Goal: Information Seeking & Learning: Learn about a topic

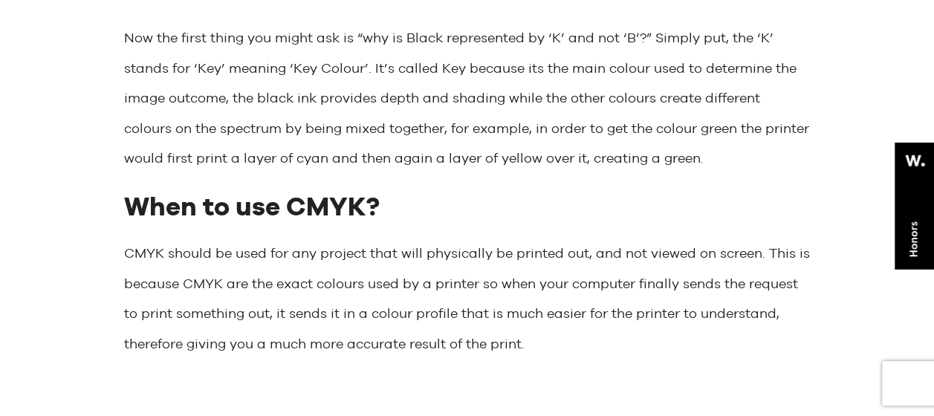
scroll to position [1635, 0]
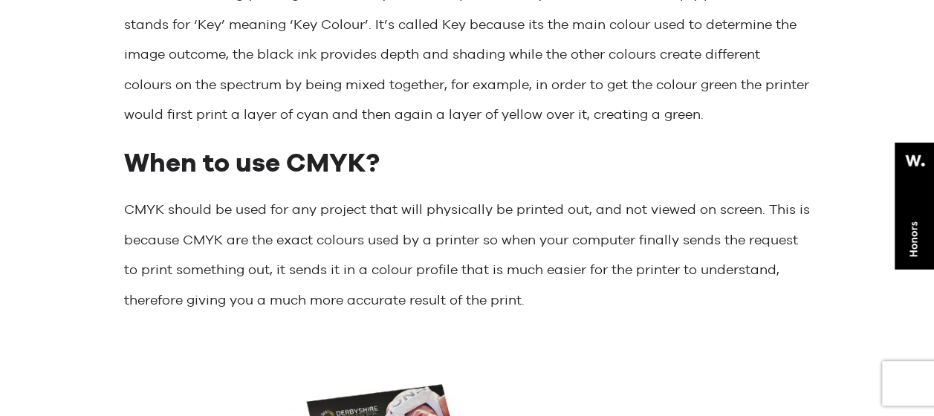
drag, startPoint x: 122, startPoint y: 216, endPoint x: 569, endPoint y: 297, distance: 454.9
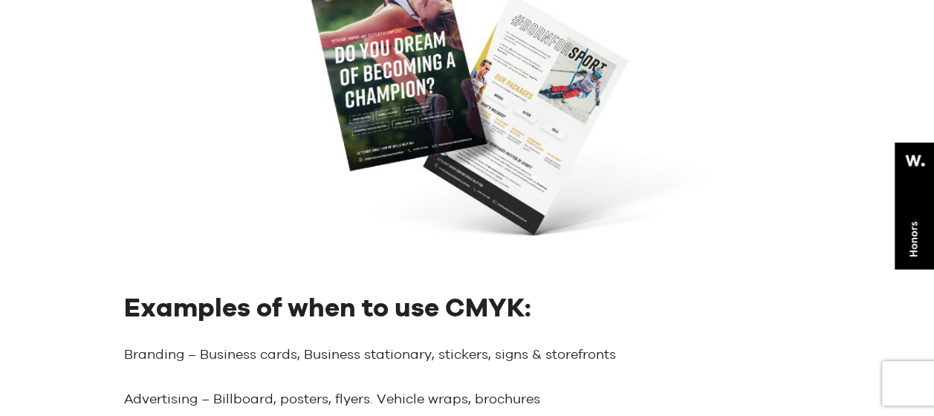
copy p "CMYK should be used for any project that will physically be printed out, and no…"
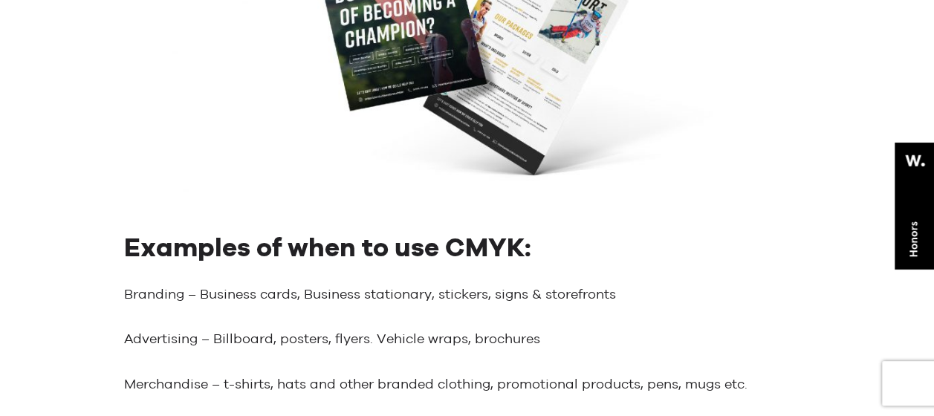
scroll to position [2230, 0]
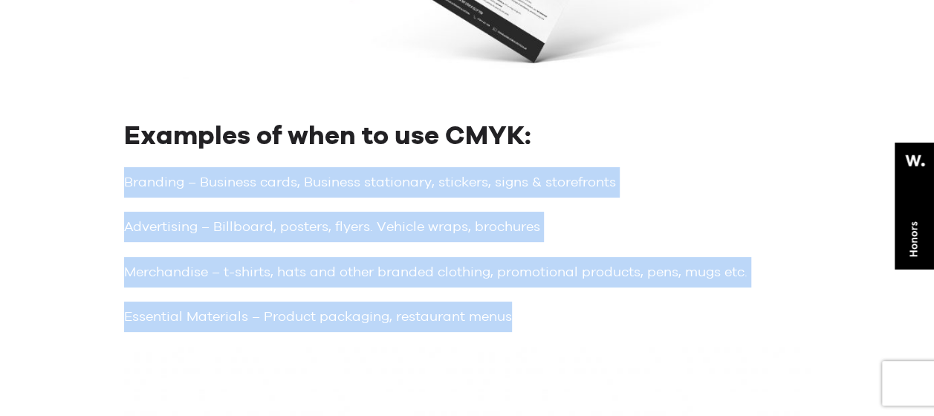
drag, startPoint x: 517, startPoint y: 318, endPoint x: 106, endPoint y: 176, distance: 435.6
copy div "Branding – Business cards, Business stationary, stickers, signs & storefronts A…"
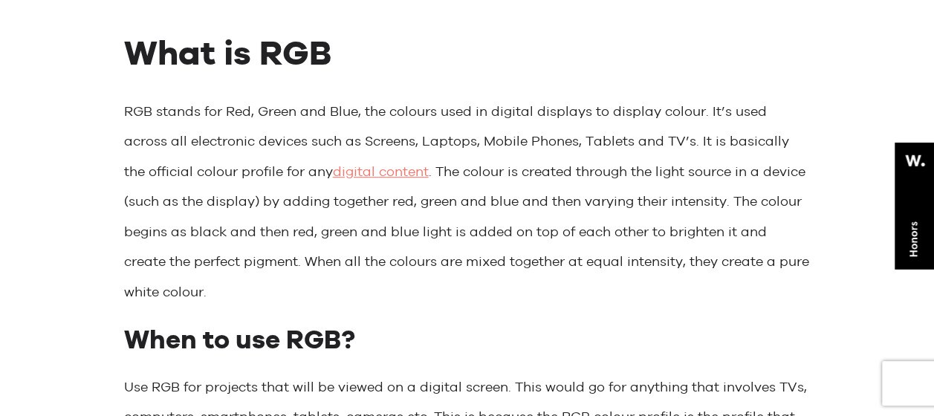
scroll to position [3419, 0]
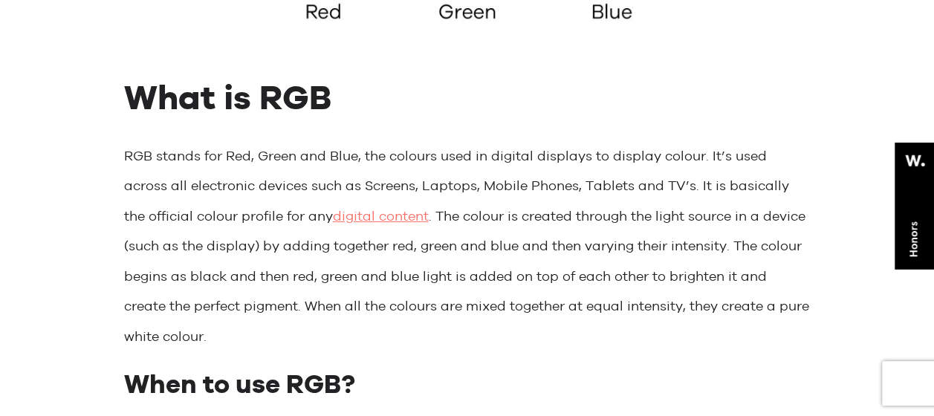
click at [600, 204] on p "RGB stands for Red, Green and Blue, the colours used in digital displays to dis…" at bounding box center [467, 246] width 687 height 211
click at [461, 232] on p "RGB stands for Red, Green and Blue, the colours used in digital displays to dis…" at bounding box center [467, 246] width 687 height 211
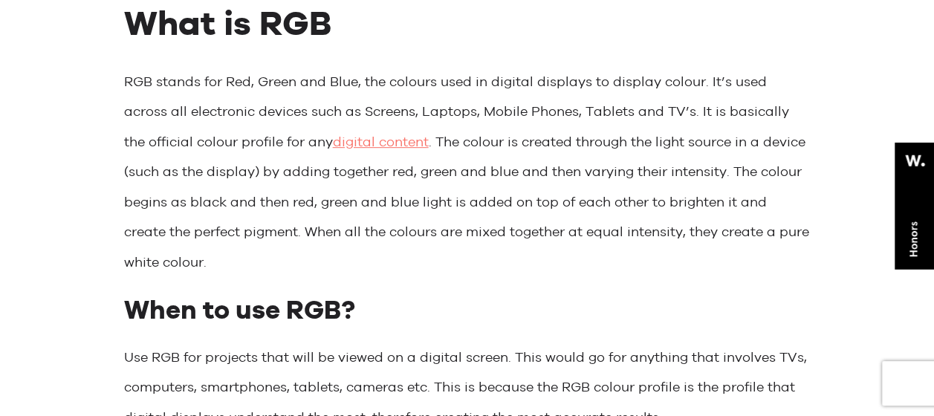
scroll to position [3642, 0]
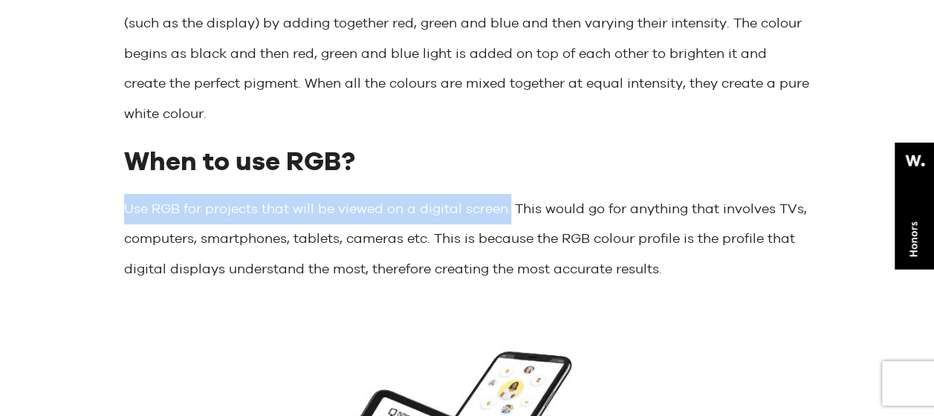
drag, startPoint x: 124, startPoint y: 210, endPoint x: 510, endPoint y: 210, distance: 385.8
click at [510, 210] on p "Use RGB for projects that will be viewed on a digital screen. This would go for…" at bounding box center [467, 239] width 687 height 91
copy p "Use RGB for projects that will be viewed on a digital screen."
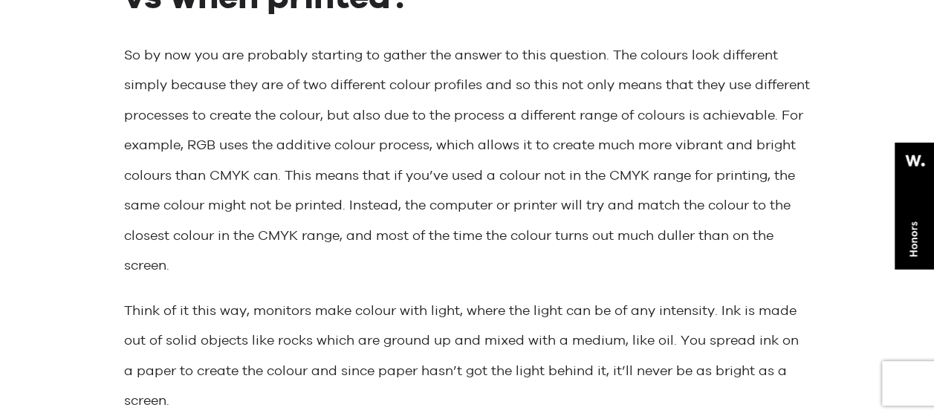
scroll to position [6504, 0]
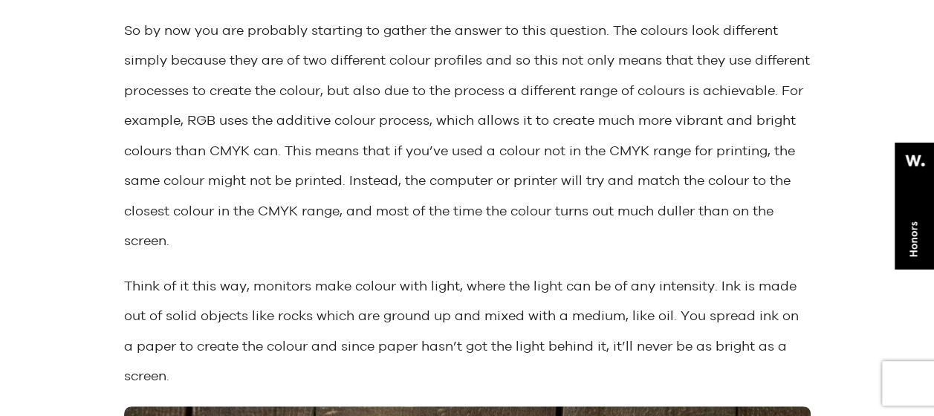
click at [293, 235] on p "So by now you are probably starting to gather the answer to this question. The …" at bounding box center [467, 136] width 687 height 241
click at [641, 239] on p "So by now you are probably starting to gather the answer to this question. The …" at bounding box center [467, 136] width 687 height 241
click at [465, 242] on p "So by now you are probably starting to gather the answer to this question. The …" at bounding box center [467, 136] width 687 height 241
click at [479, 248] on p "So by now you are probably starting to gather the answer to this question. The …" at bounding box center [467, 136] width 687 height 241
click at [476, 248] on p "So by now you are probably starting to gather the answer to this question. The …" at bounding box center [467, 136] width 687 height 241
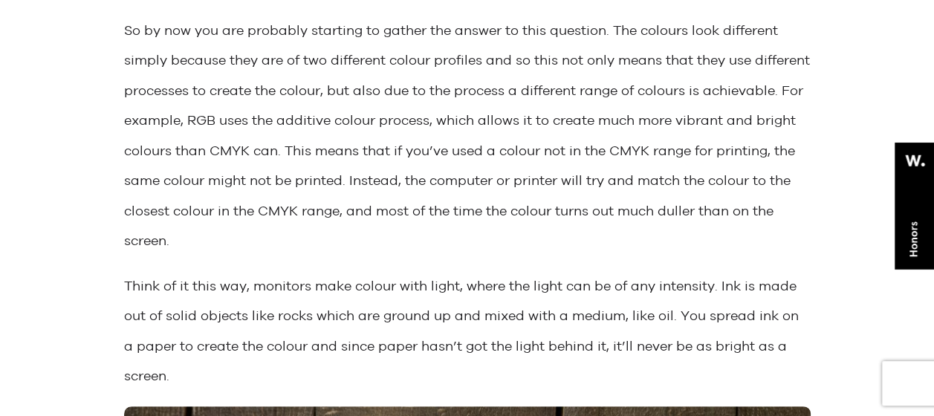
click at [476, 243] on p "So by now you are probably starting to gather the answer to this question. The …" at bounding box center [467, 136] width 687 height 241
click at [483, 236] on p "So by now you are probably starting to gather the answer to this question. The …" at bounding box center [467, 136] width 687 height 241
click at [516, 251] on p "So by now you are probably starting to gather the answer to this question. The …" at bounding box center [467, 136] width 687 height 241
click at [523, 225] on p "So by now you are probably starting to gather the answer to this question. The …" at bounding box center [467, 136] width 687 height 241
click at [523, 227] on p "So by now you are probably starting to gather the answer to this question. The …" at bounding box center [467, 136] width 687 height 241
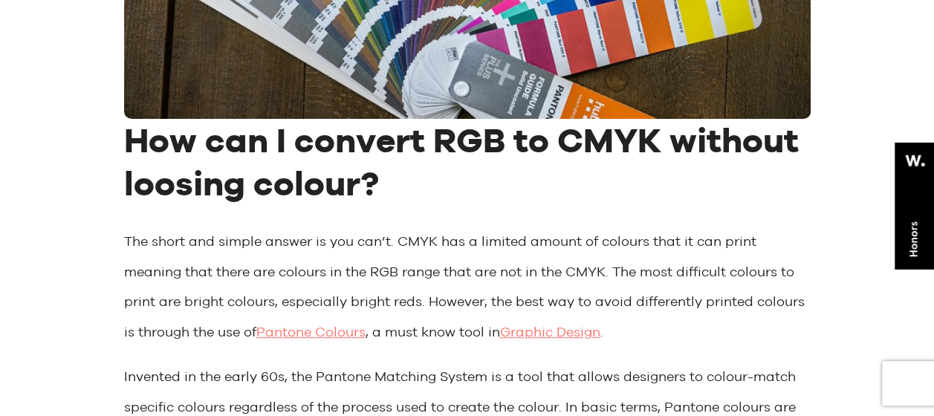
scroll to position [7322, 0]
